Goal: Find specific page/section: Find specific page/section

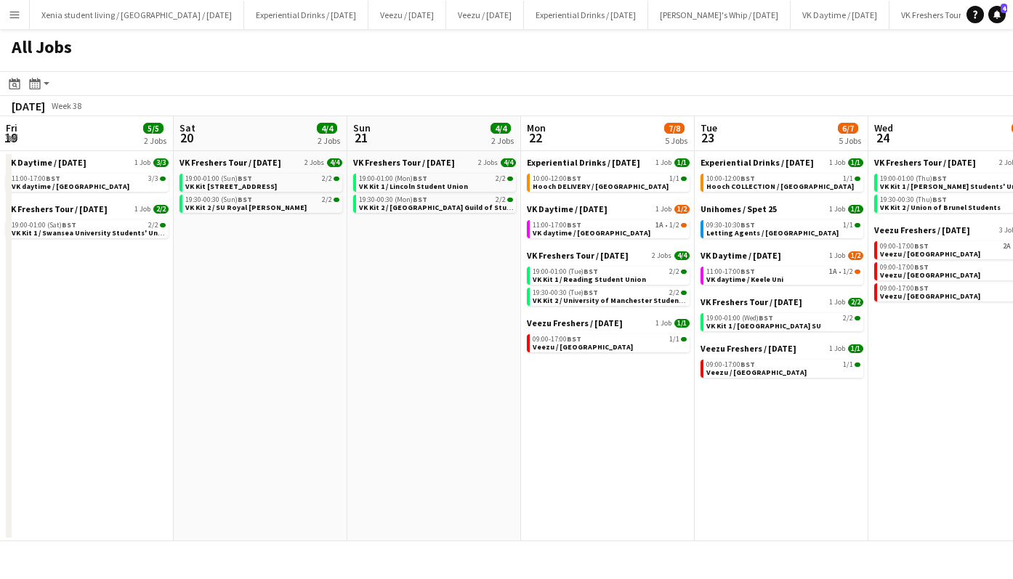
scroll to position [0, 435]
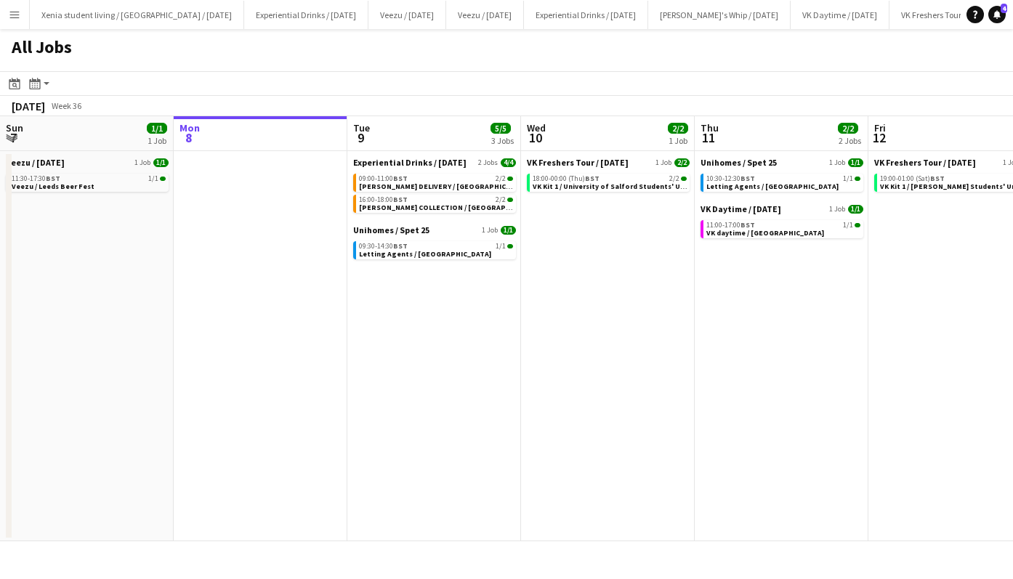
click at [610, 319] on app-date-cell "VK Freshers Tour / Sept 25 1 Job 2/2 18:00-00:00 (Thu) BST 2/2 VK Kit 1 / Unive…" at bounding box center [608, 346] width 174 height 390
click at [450, 252] on link "09:30-14:30 BST 1/1 Letting Agents / Sheffield" at bounding box center [436, 249] width 154 height 17
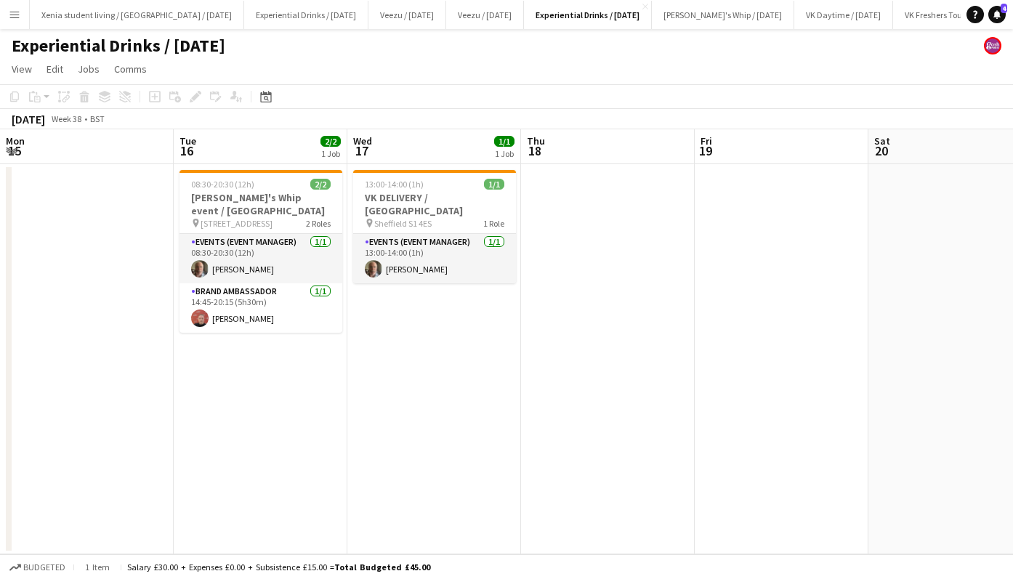
scroll to position [0, 569]
